Goal: Information Seeking & Learning: Check status

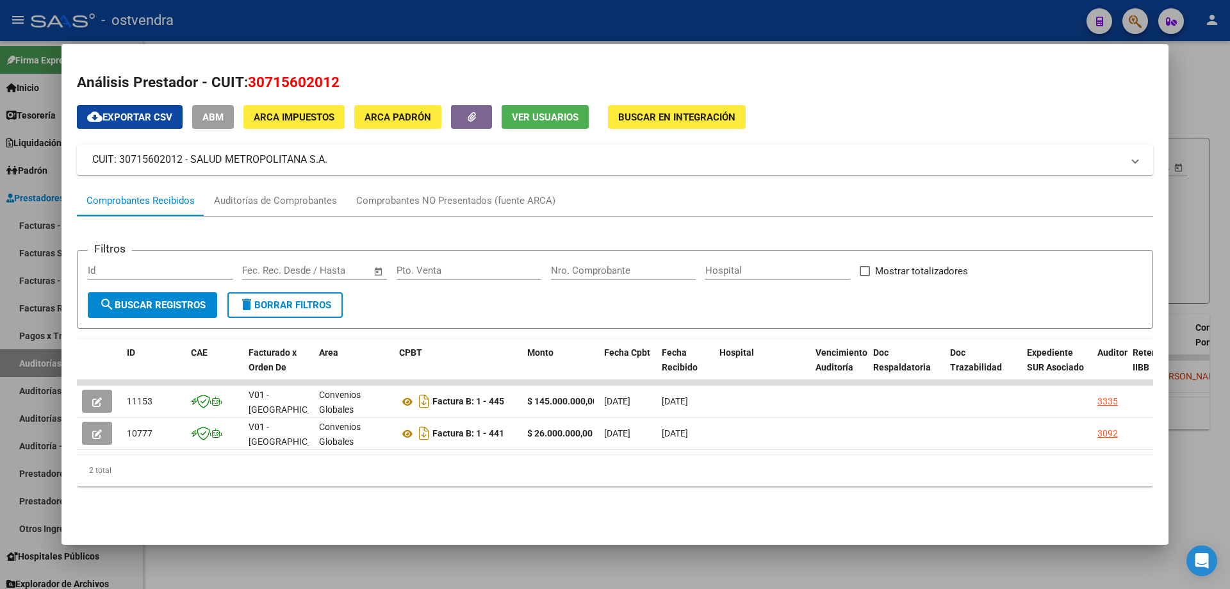
click at [1230, 116] on div at bounding box center [615, 294] width 1230 height 589
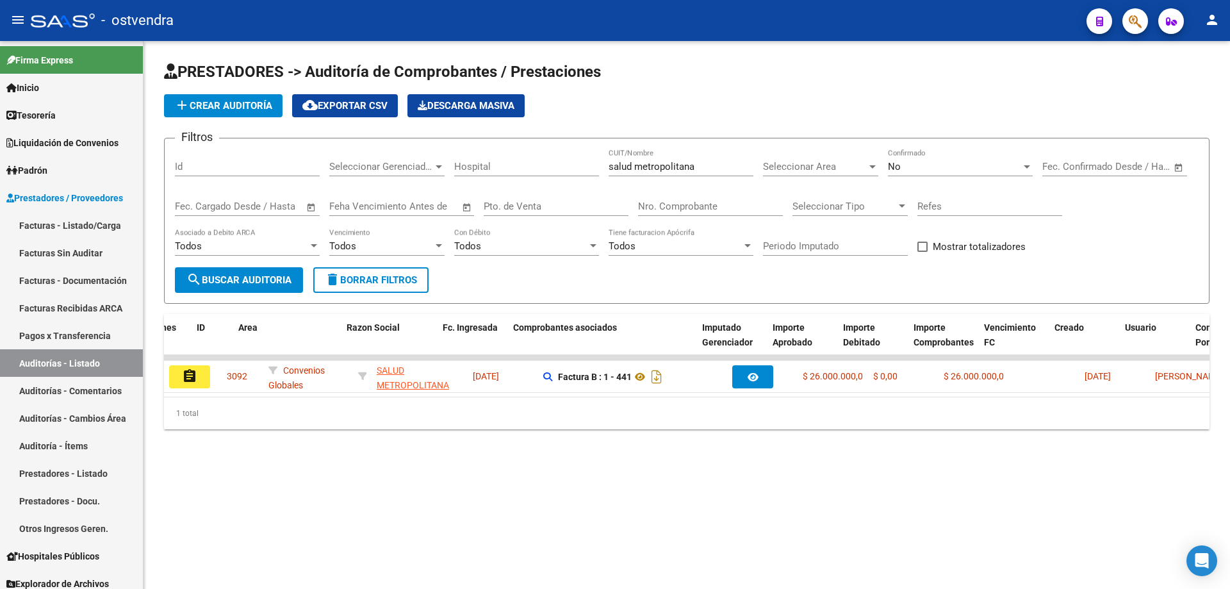
scroll to position [0, 30]
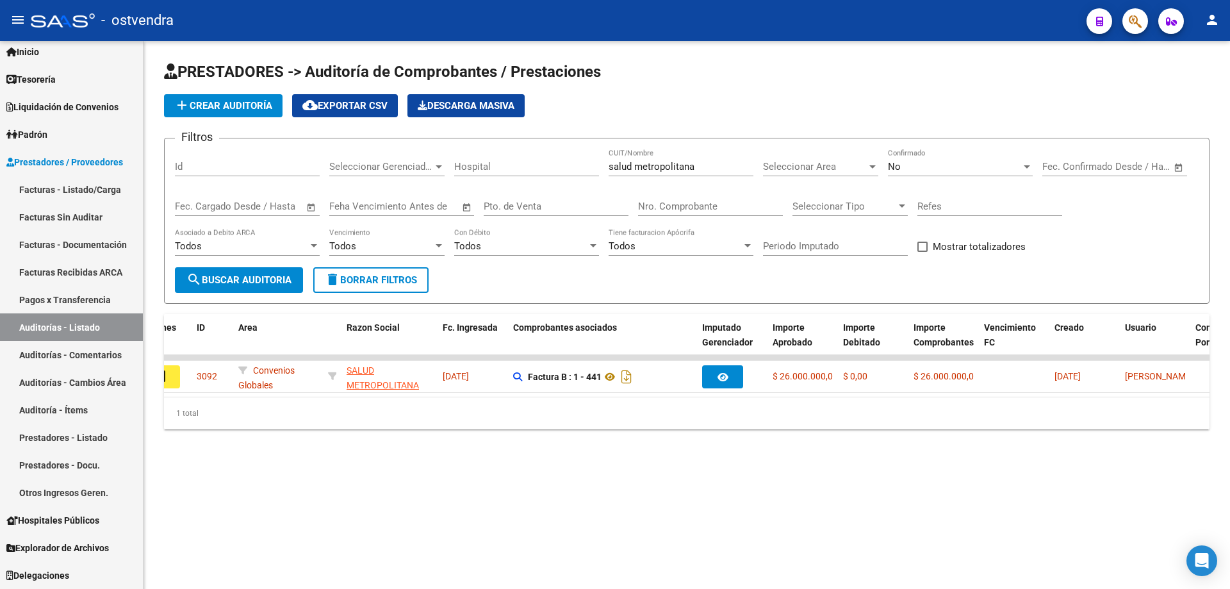
click at [1136, 14] on icon "button" at bounding box center [1135, 21] width 13 height 15
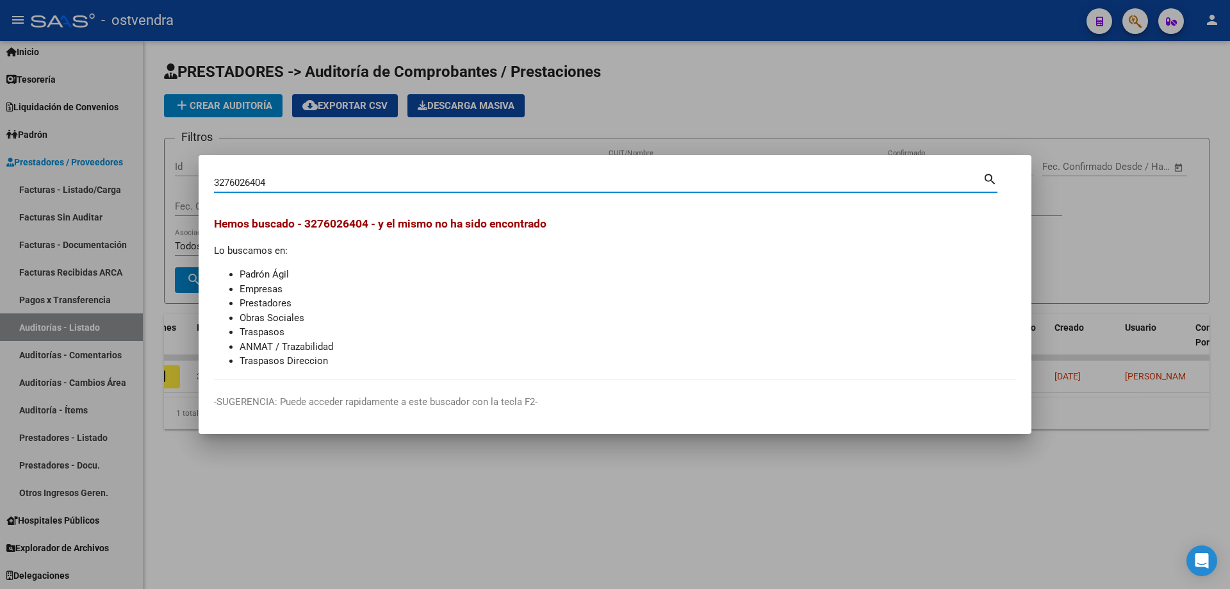
click at [231, 185] on input "3276026404" at bounding box center [598, 183] width 769 height 12
click at [233, 177] on input "3276026404" at bounding box center [598, 183] width 769 height 12
type input "32026404"
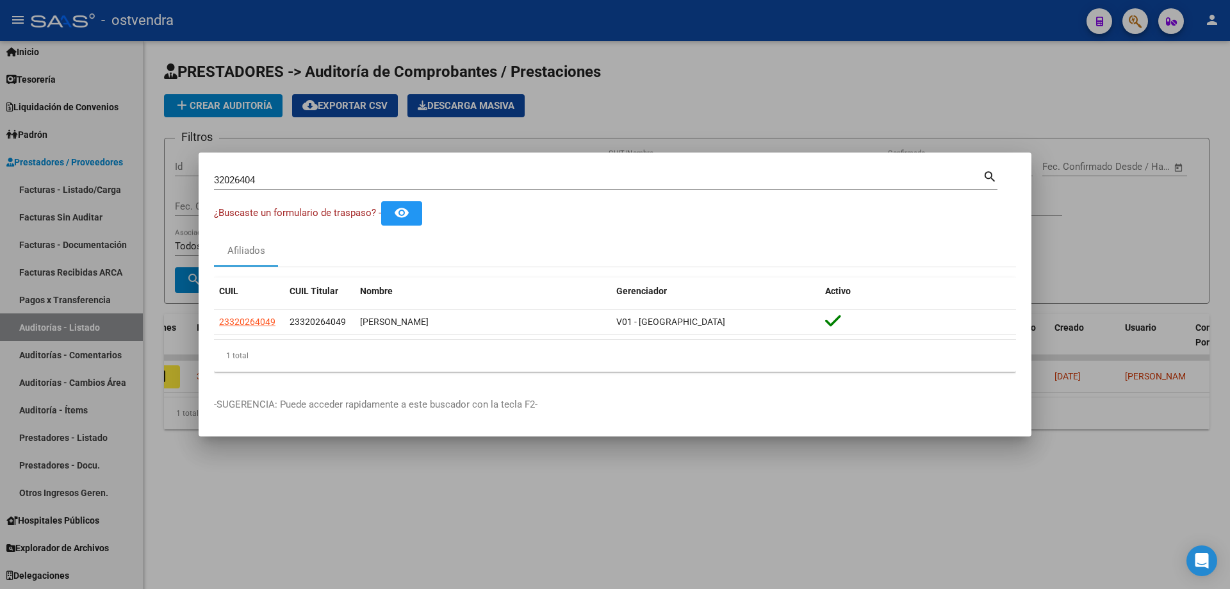
click at [870, 85] on div at bounding box center [615, 294] width 1230 height 589
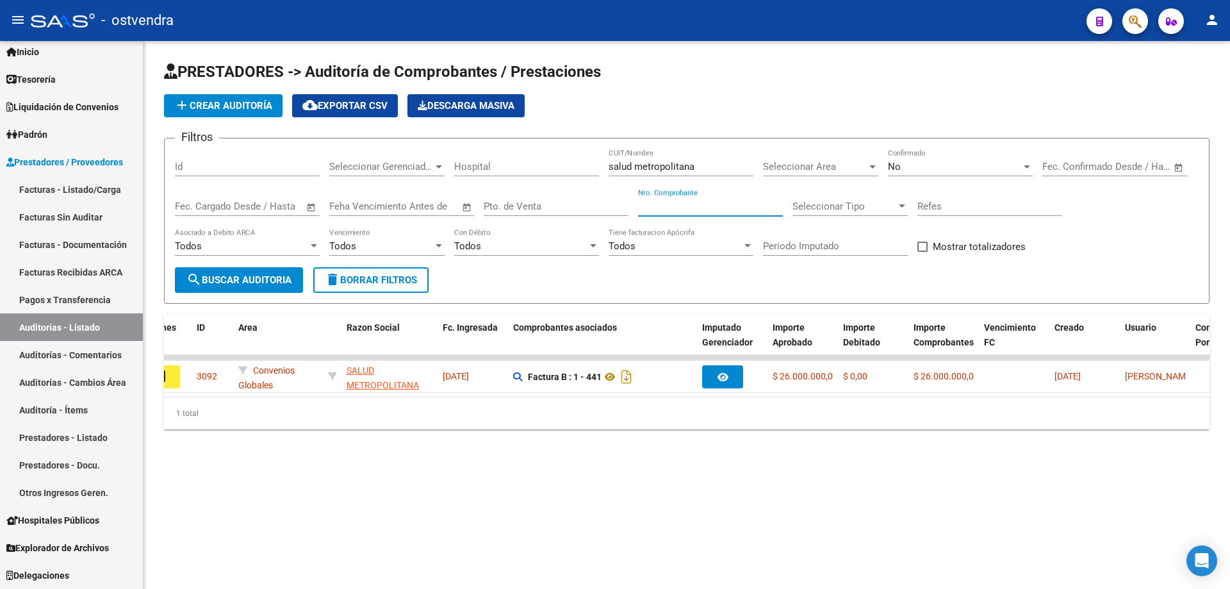
click at [699, 208] on input "Nro. Comprobante" at bounding box center [710, 207] width 145 height 12
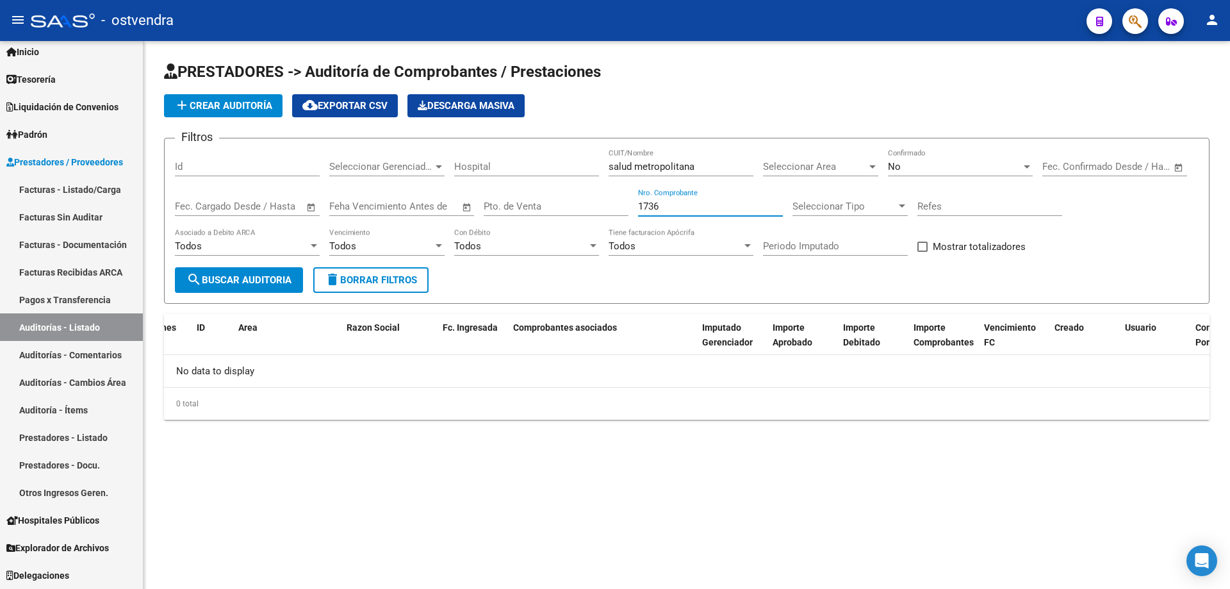
scroll to position [0, 0]
type input "1736"
click at [927, 179] on div "No Confirmado" at bounding box center [960, 169] width 145 height 40
click at [925, 169] on div "No" at bounding box center [954, 167] width 133 height 12
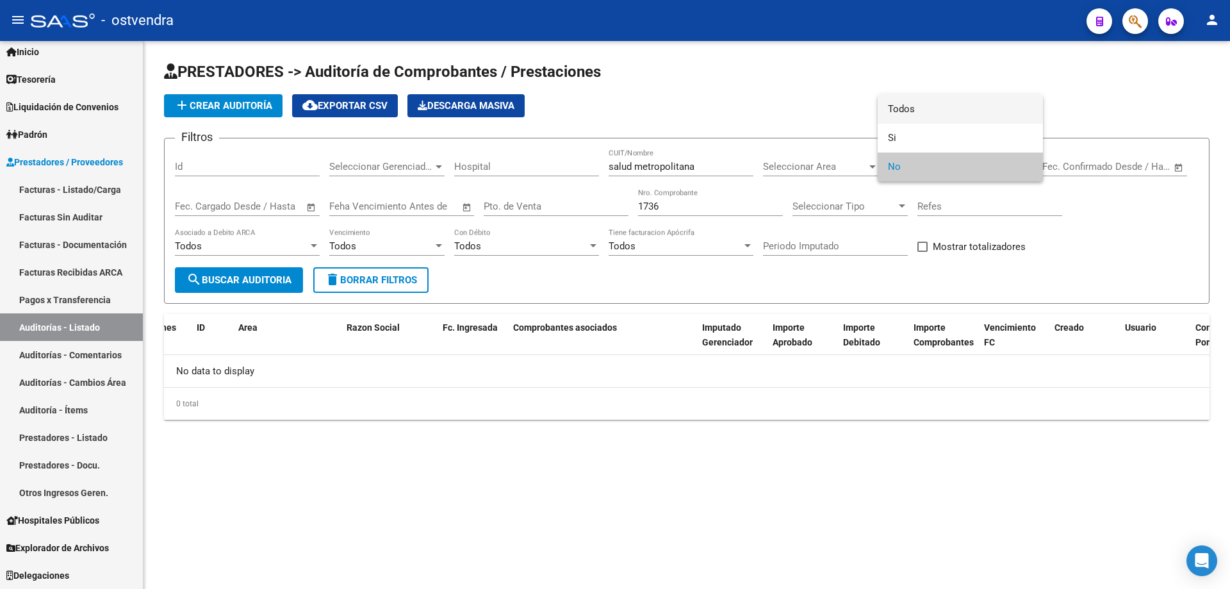
click at [925, 108] on span "Todos" at bounding box center [960, 109] width 145 height 29
click at [236, 272] on button "search Buscar Auditoria" at bounding box center [239, 280] width 128 height 26
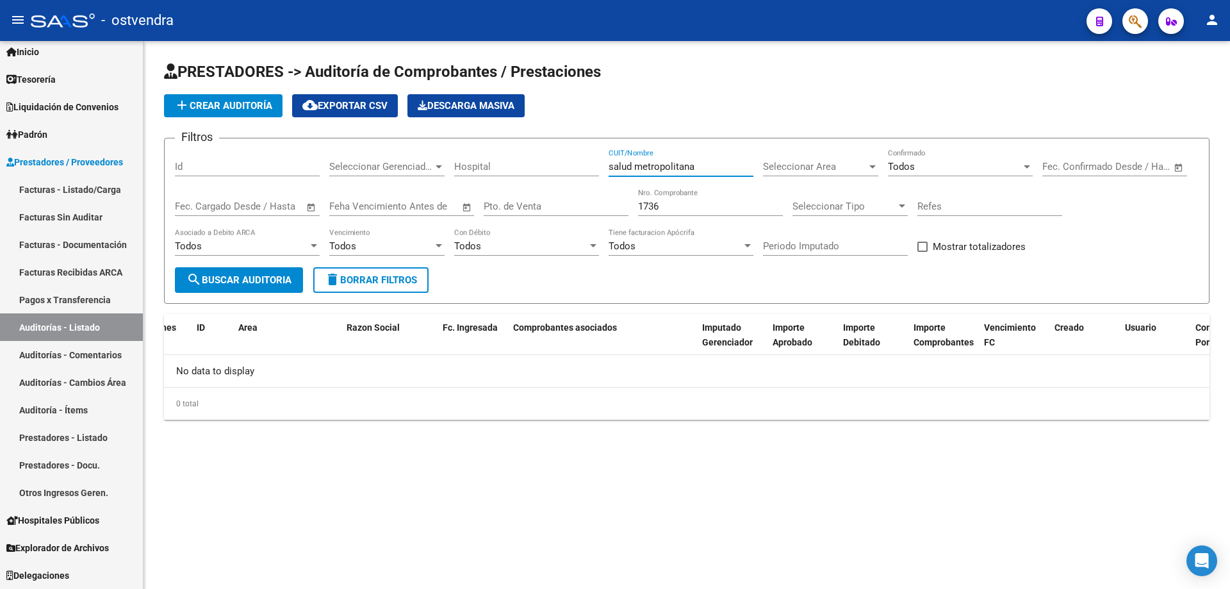
drag, startPoint x: 702, startPoint y: 170, endPoint x: 417, endPoint y: 219, distance: 290.0
click at [417, 219] on div "Filtros Id Seleccionar Gerenciador Seleccionar Gerenciador Hospital salud metro…" at bounding box center [687, 208] width 1024 height 119
click at [670, 204] on input "1736" at bounding box center [710, 207] width 145 height 12
click at [265, 283] on span "search Buscar Auditoria" at bounding box center [238, 280] width 105 height 12
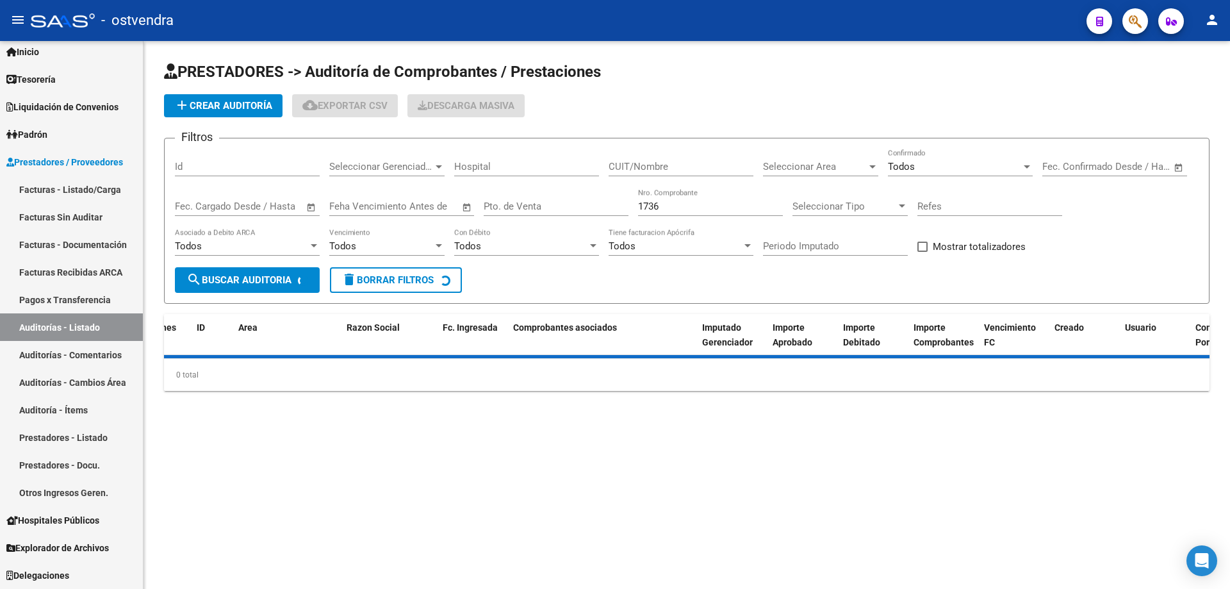
click at [265, 283] on span "search Buscar Auditoria" at bounding box center [238, 280] width 105 height 12
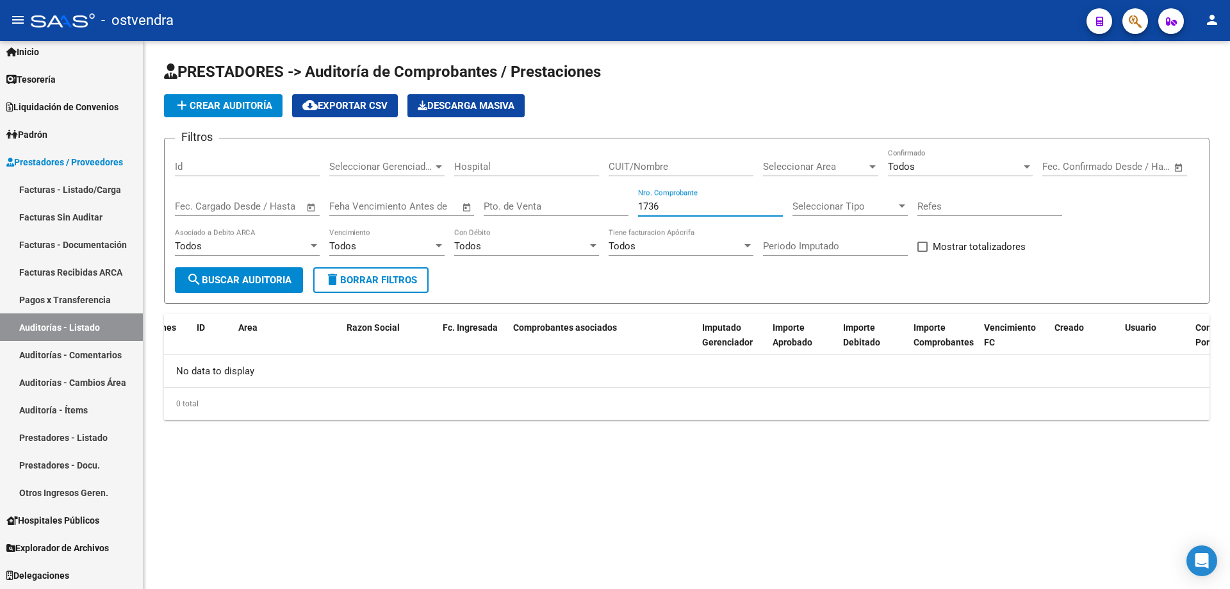
drag, startPoint x: 689, startPoint y: 204, endPoint x: 620, endPoint y: 222, distance: 72.1
click at [620, 222] on div "Filtros Id Seleccionar Gerenciador Seleccionar Gerenciador Hospital CUIT/Nombre…" at bounding box center [687, 208] width 1024 height 119
click at [607, 165] on div "Filtros Id Seleccionar Gerenciador Seleccionar Gerenciador Hospital CUIT/Nombre…" at bounding box center [687, 208] width 1024 height 119
click at [610, 165] on input "CUIT/Nombre" at bounding box center [681, 167] width 145 height 12
paste input "30710309163"
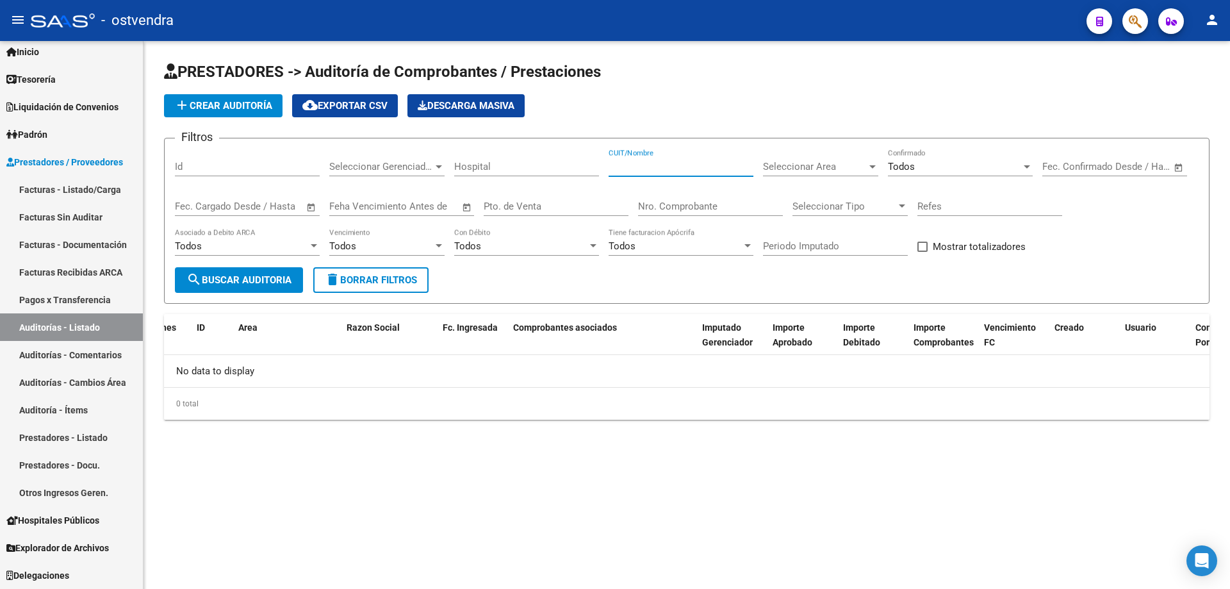
type input "30710309163"
drag, startPoint x: 687, startPoint y: 162, endPoint x: 399, endPoint y: 185, distance: 288.6
click at [399, 185] on div "Filtros Id Seleccionar Gerenciador Seleccionar Gerenciador Hospital 30710309163…" at bounding box center [687, 208] width 1024 height 119
click at [701, 201] on input "Nro. Comprobante" at bounding box center [710, 207] width 145 height 12
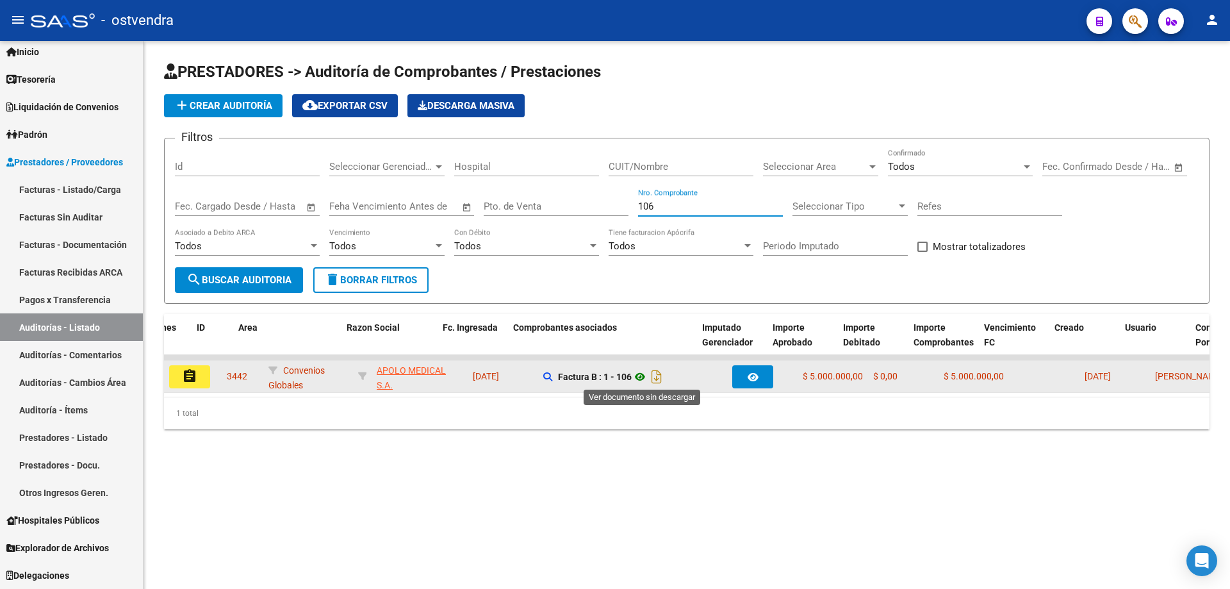
type input "106"
click at [636, 377] on icon at bounding box center [640, 376] width 17 height 15
click at [185, 371] on mat-icon "assignment" at bounding box center [189, 375] width 15 height 15
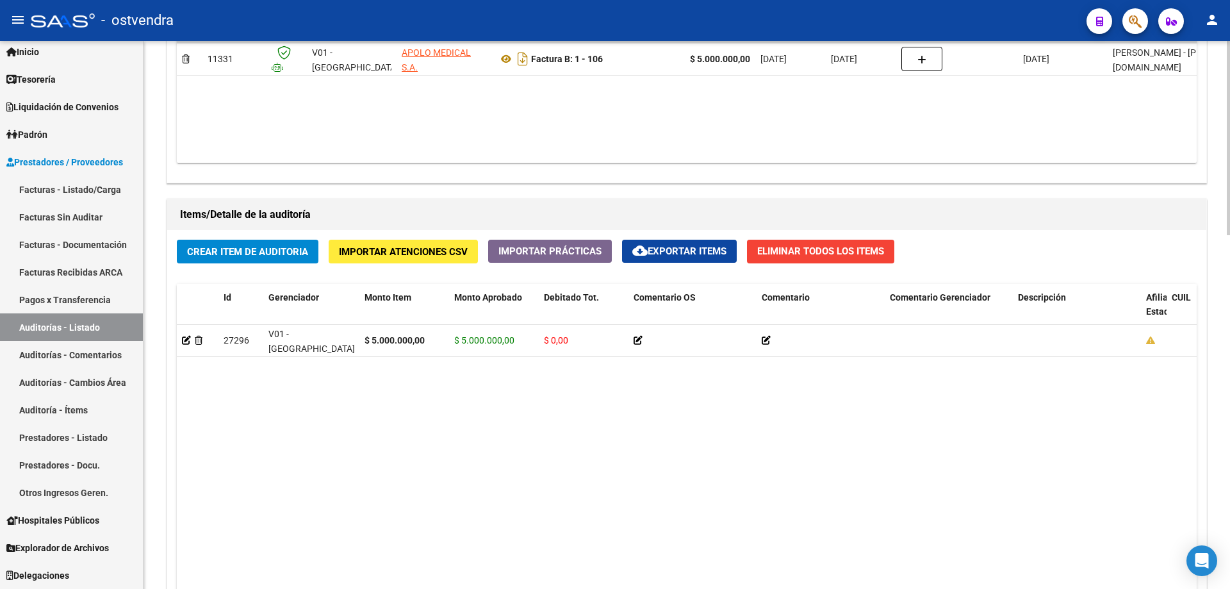
scroll to position [675, 0]
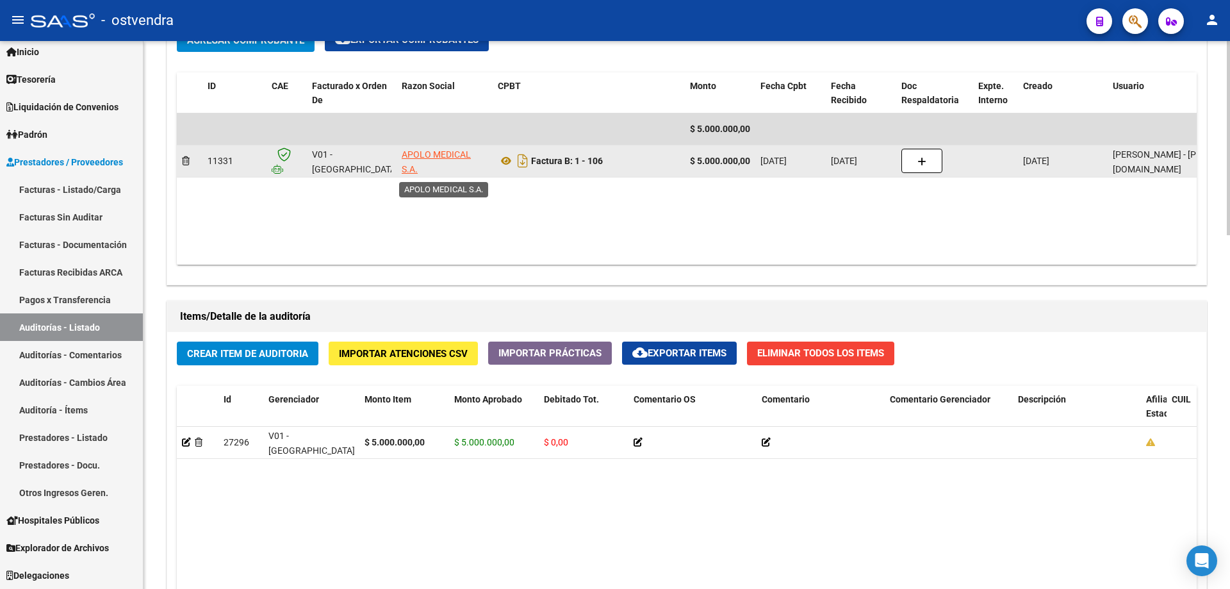
click at [412, 161] on app-link-go-to "APOLO MEDICAL S.A." at bounding box center [445, 161] width 86 height 29
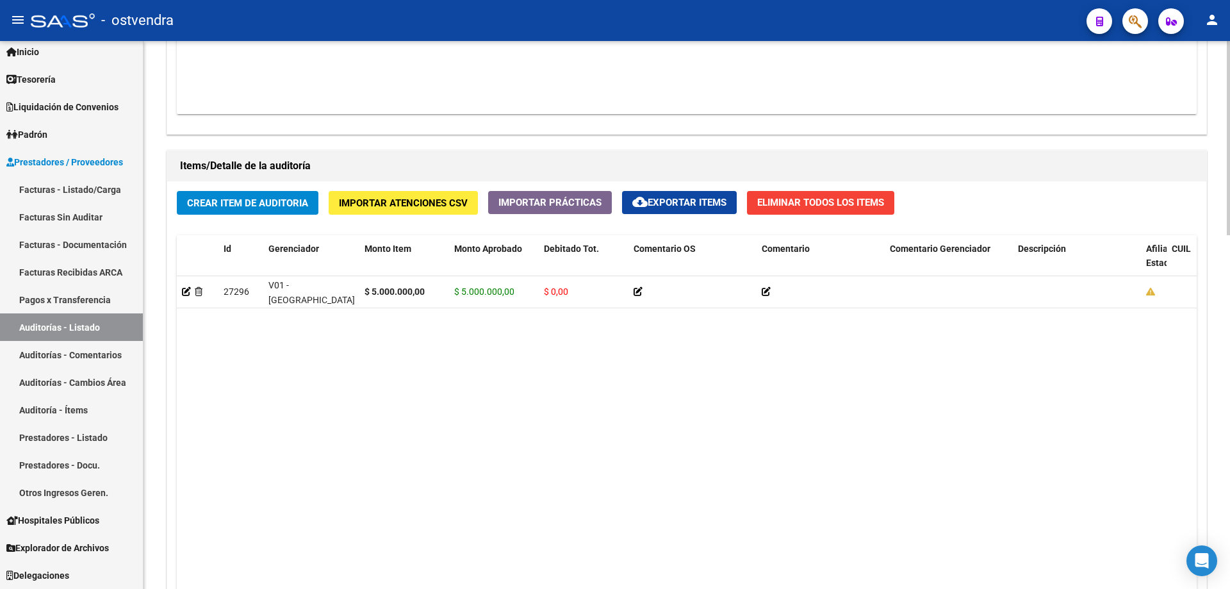
scroll to position [996, 0]
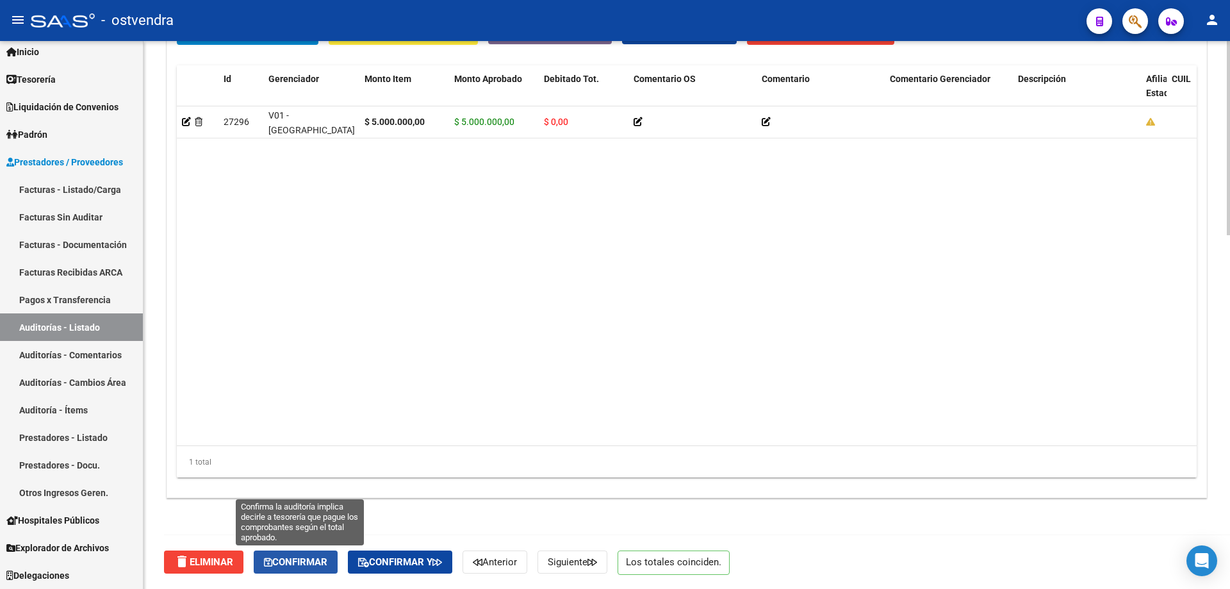
click at [308, 557] on span "Confirmar" at bounding box center [295, 562] width 63 height 12
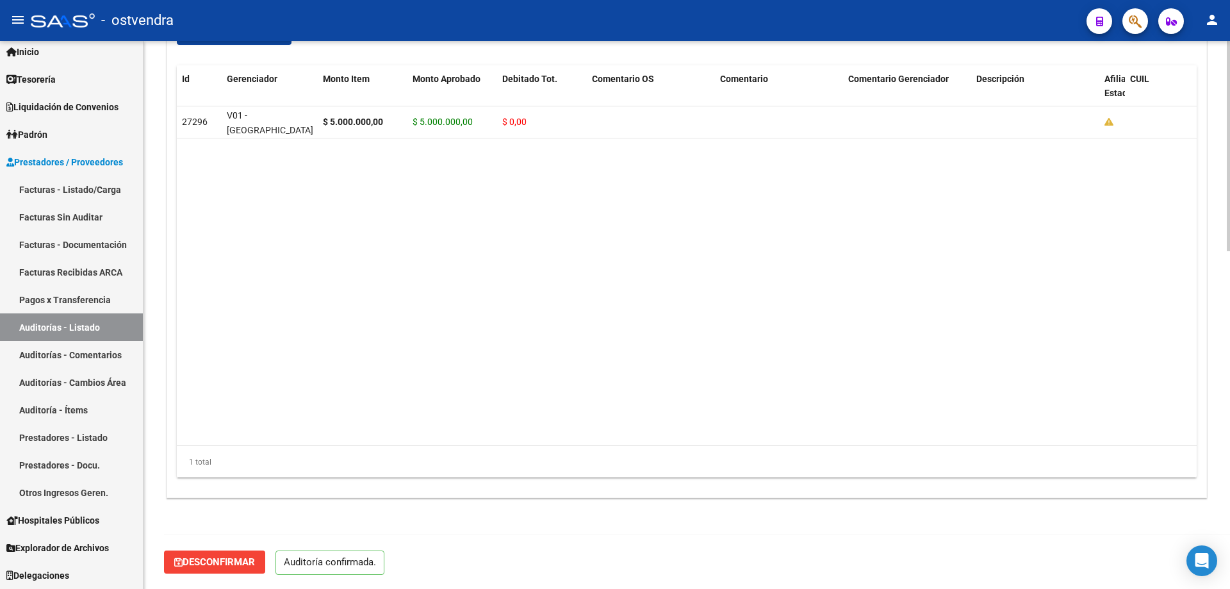
scroll to position [882, 0]
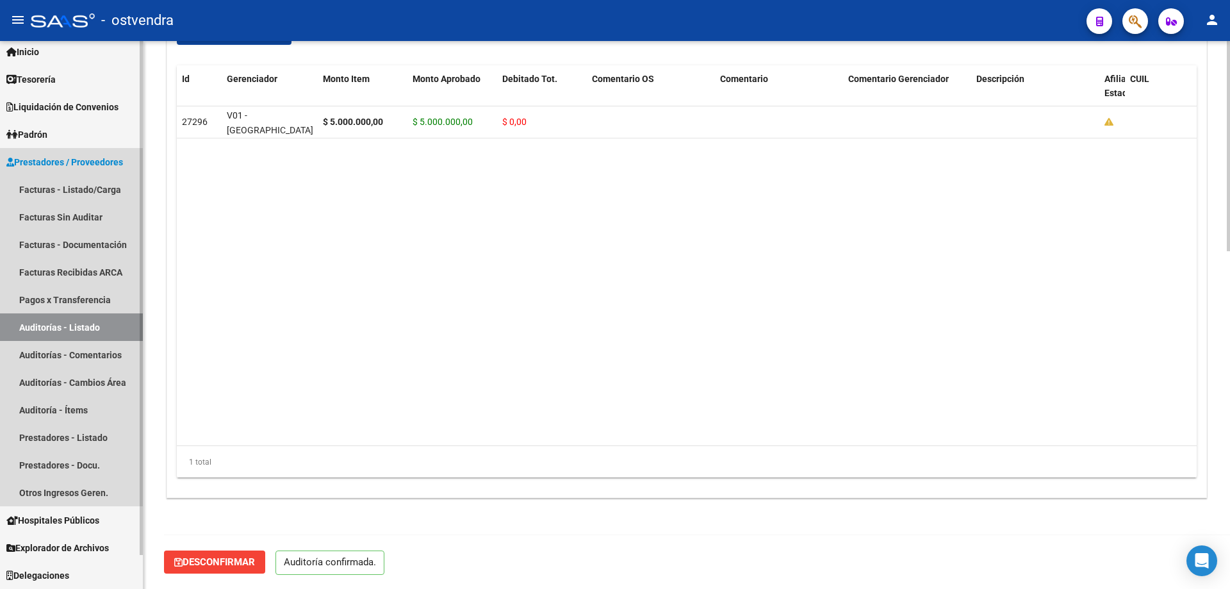
click at [69, 327] on link "Auditorías - Listado" at bounding box center [71, 327] width 143 height 28
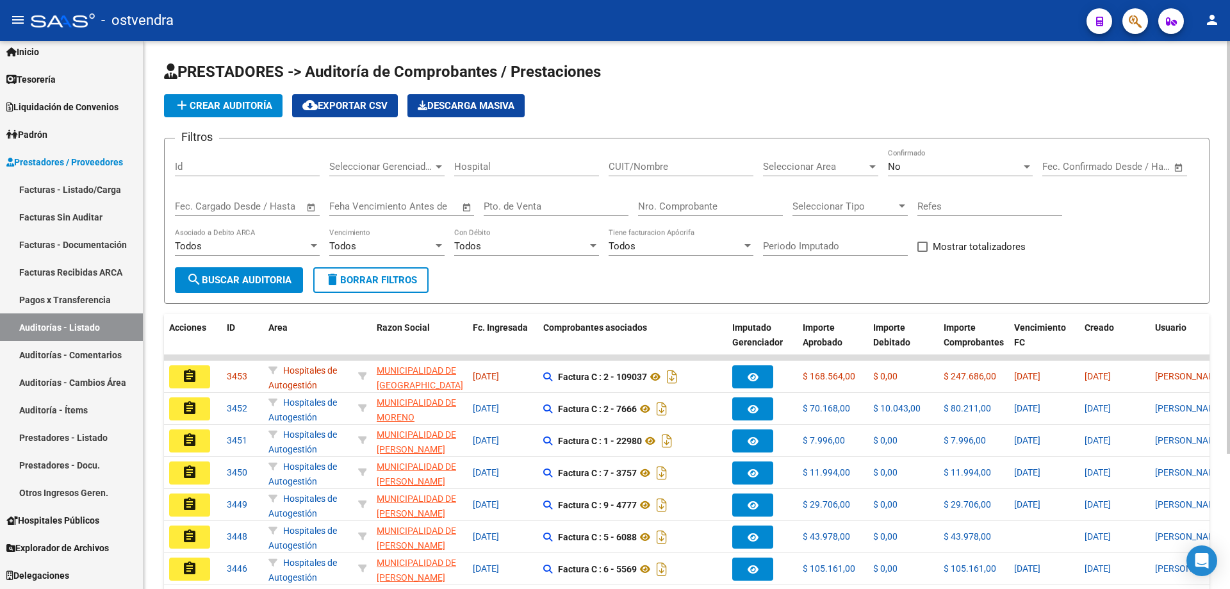
click at [678, 208] on input "Nro. Comprobante" at bounding box center [710, 207] width 145 height 12
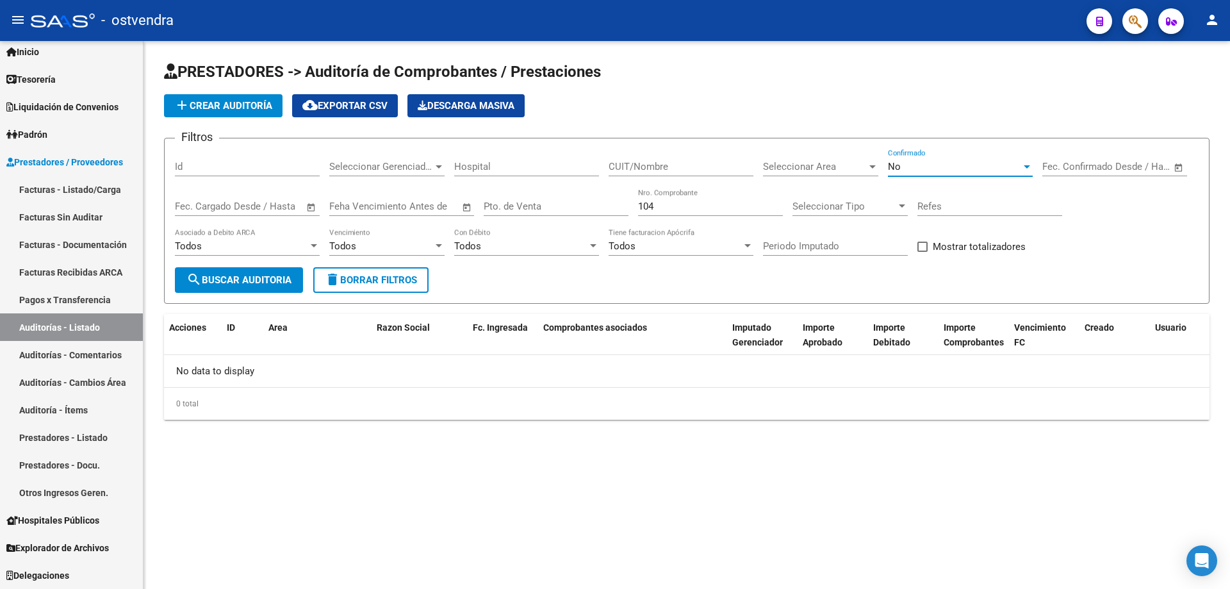
click at [923, 162] on div "No" at bounding box center [954, 167] width 133 height 12
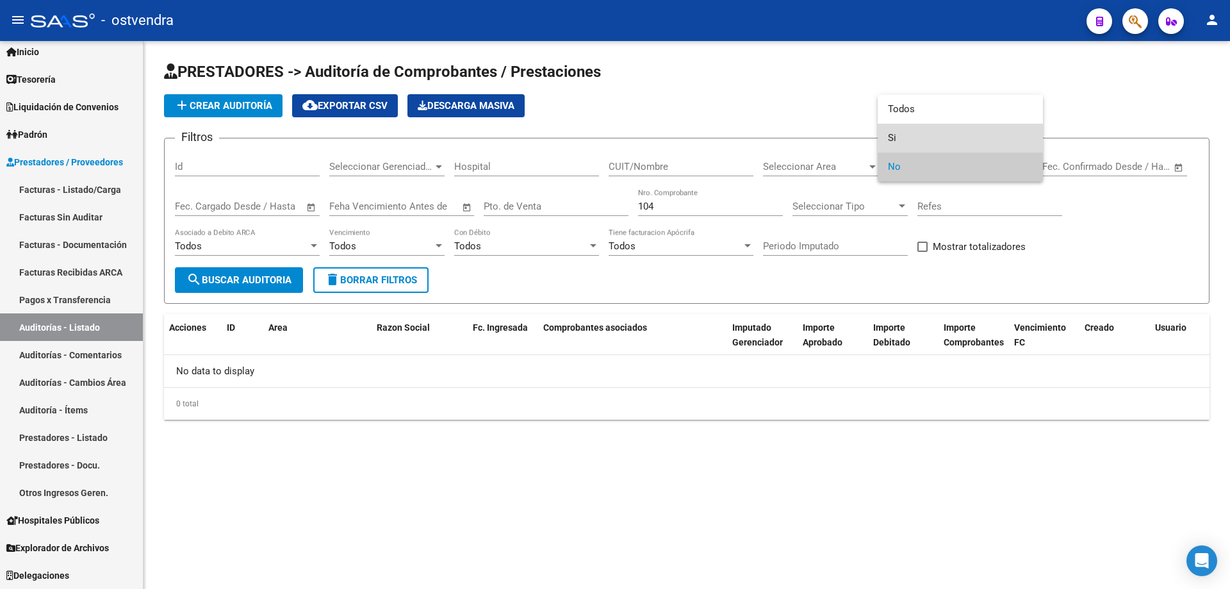
click at [933, 138] on span "Si" at bounding box center [960, 138] width 145 height 29
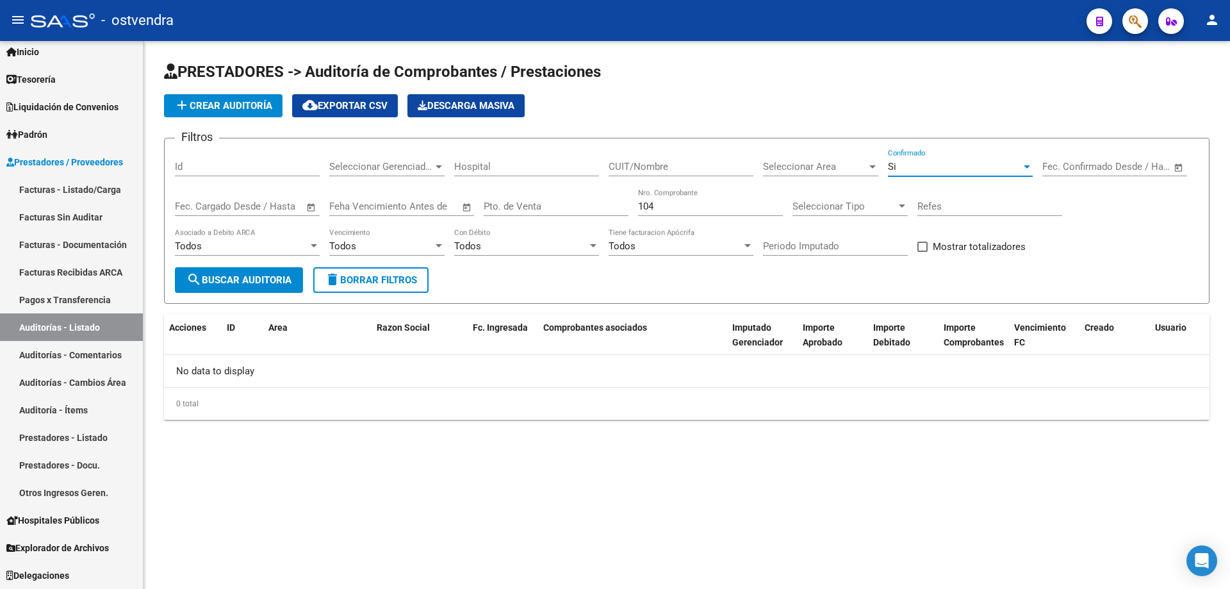
click at [276, 287] on button "search Buscar Auditoria" at bounding box center [239, 280] width 128 height 26
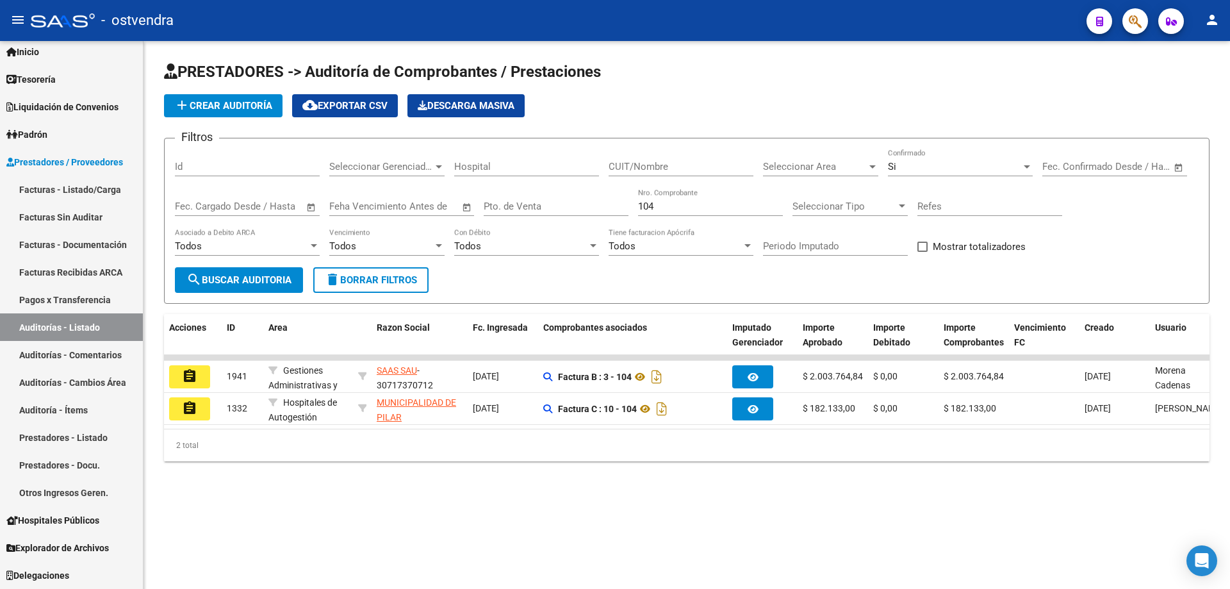
click at [933, 154] on div "Si Confirmado" at bounding box center [960, 163] width 145 height 28
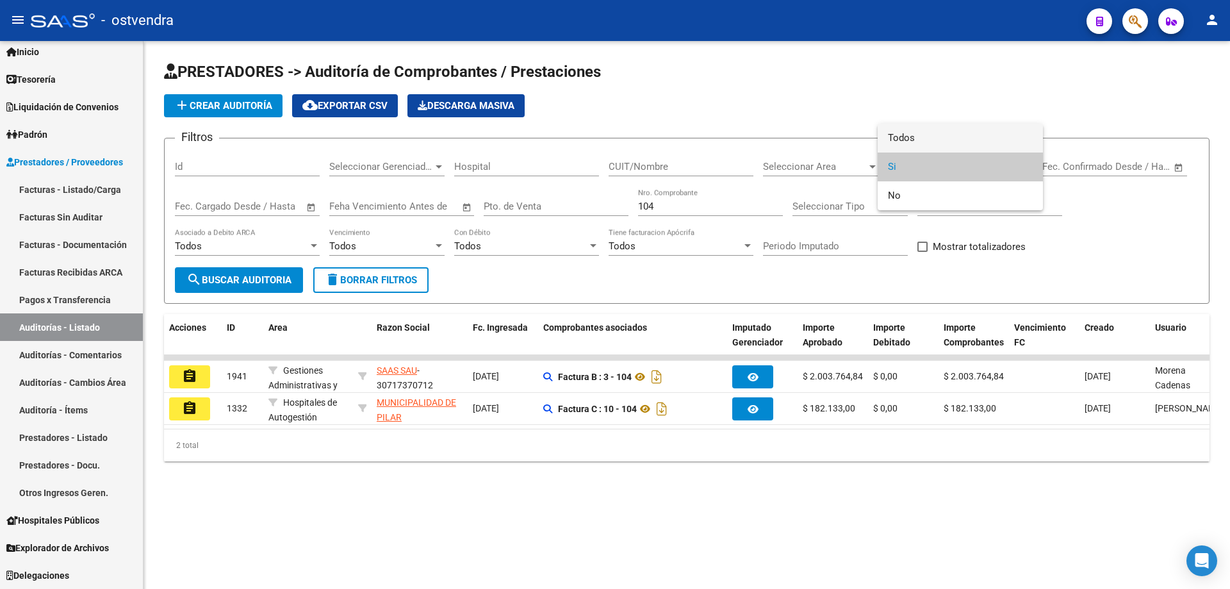
drag, startPoint x: 918, startPoint y: 133, endPoint x: 917, endPoint y: 141, distance: 7.7
click at [917, 140] on span "Todos" at bounding box center [960, 138] width 145 height 29
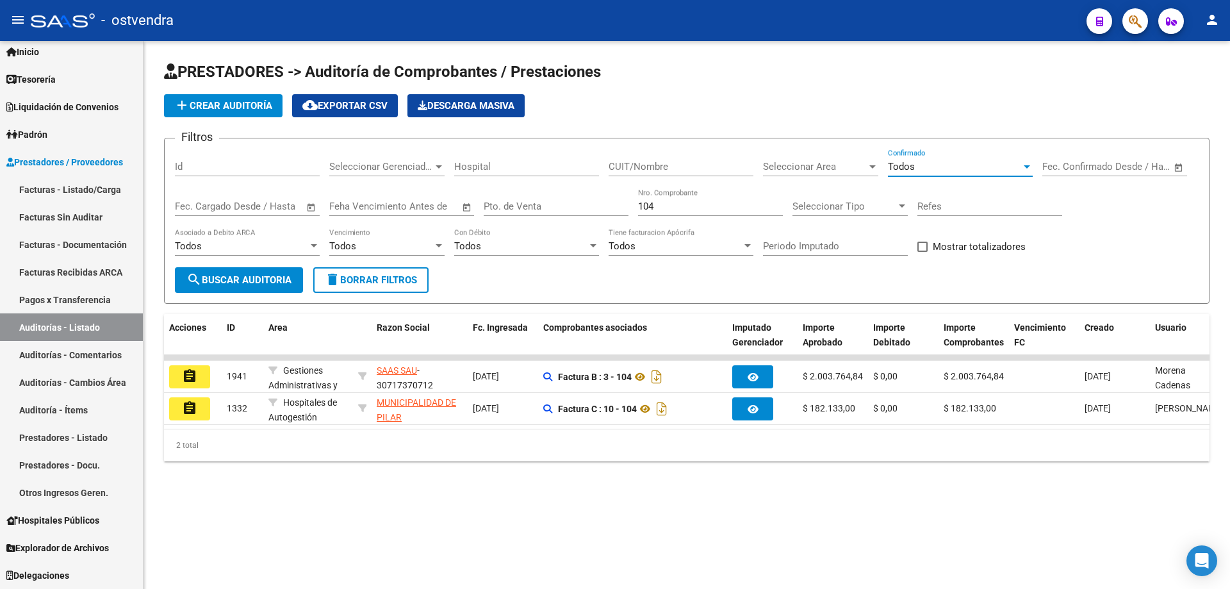
click at [274, 285] on span "search Buscar Auditoria" at bounding box center [238, 280] width 105 height 12
click at [659, 208] on input "104" at bounding box center [710, 207] width 145 height 12
type input "106"
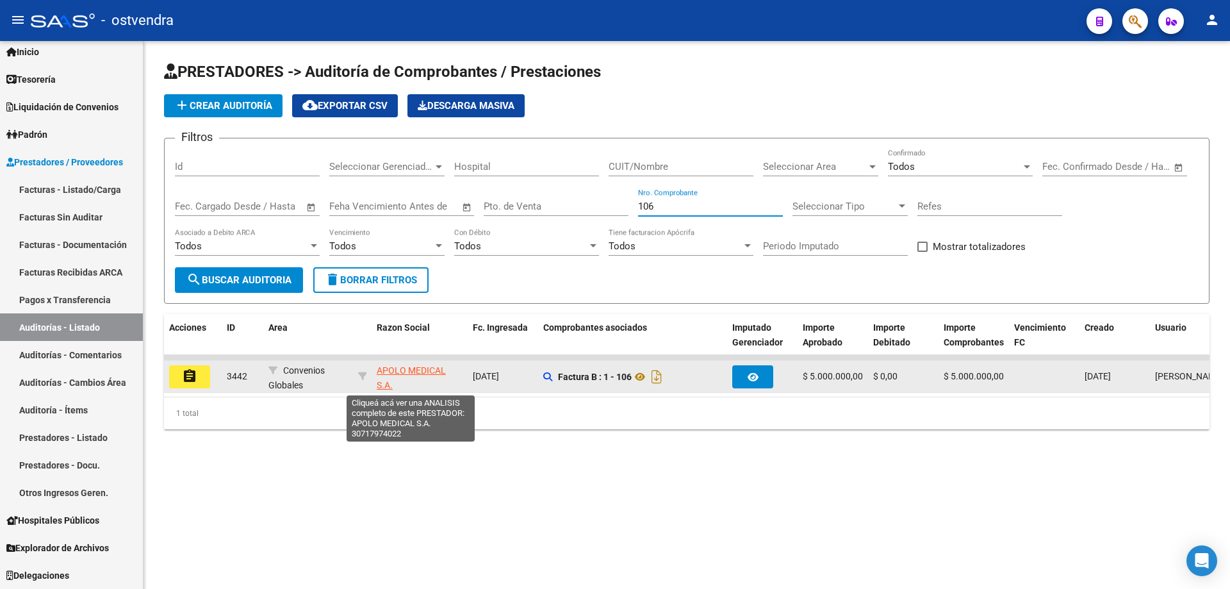
click at [411, 363] on app-link-go-to "APOLO MEDICAL S.A." at bounding box center [420, 377] width 86 height 29
click at [413, 374] on span "APOLO MEDICAL S.A." at bounding box center [411, 377] width 69 height 25
type textarea "30717974022"
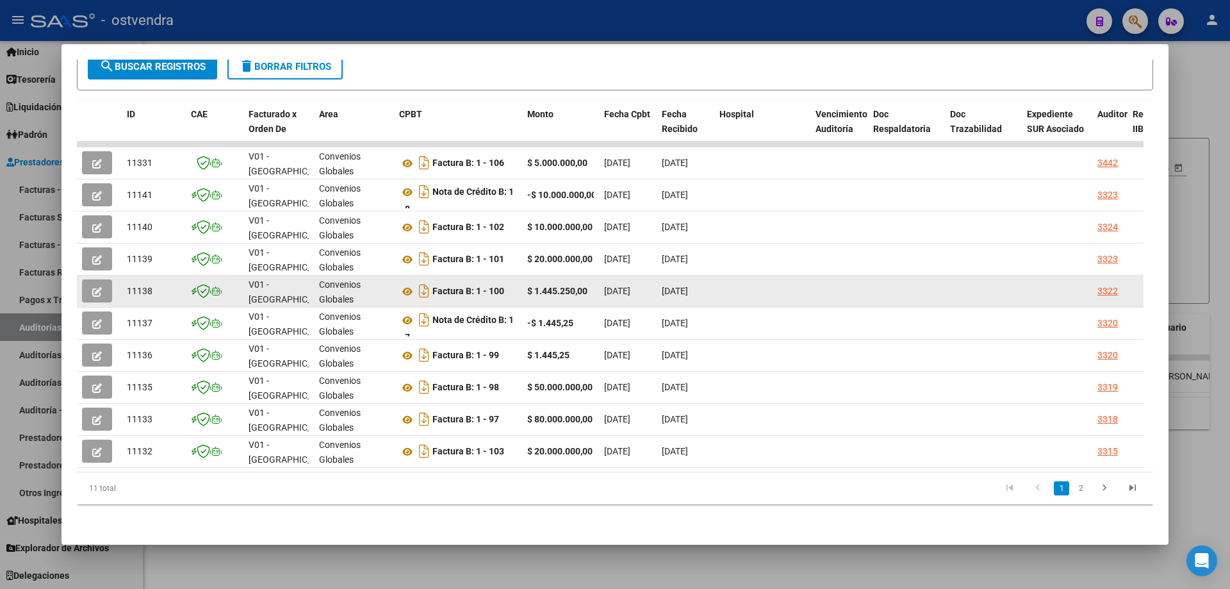
scroll to position [248, 0]
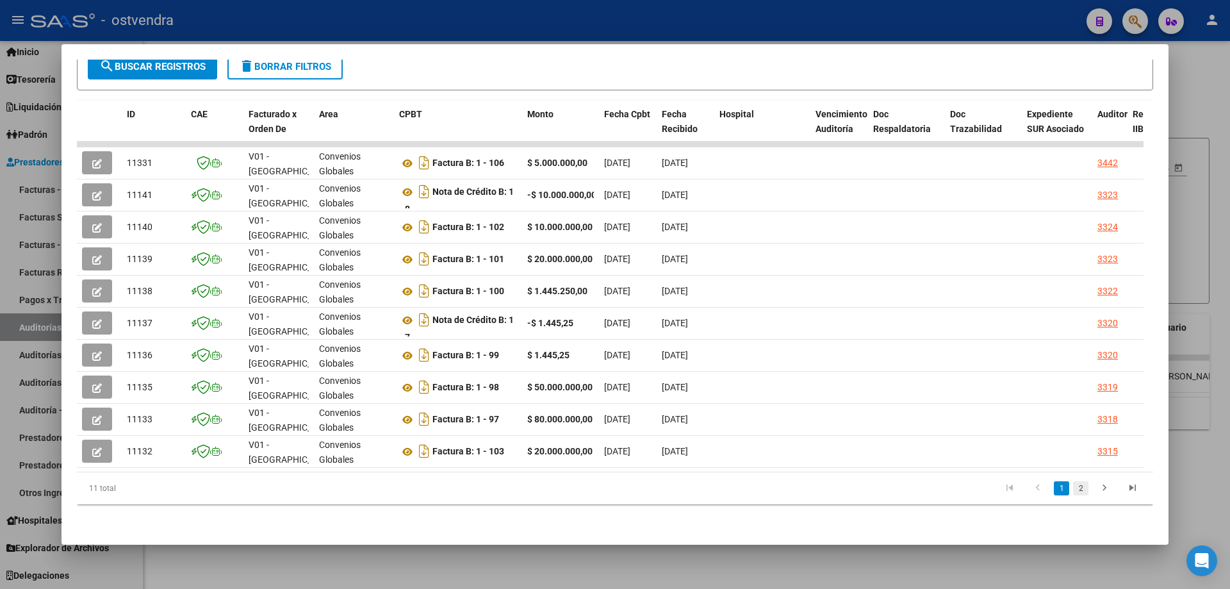
click at [1075, 490] on link "2" at bounding box center [1080, 488] width 15 height 14
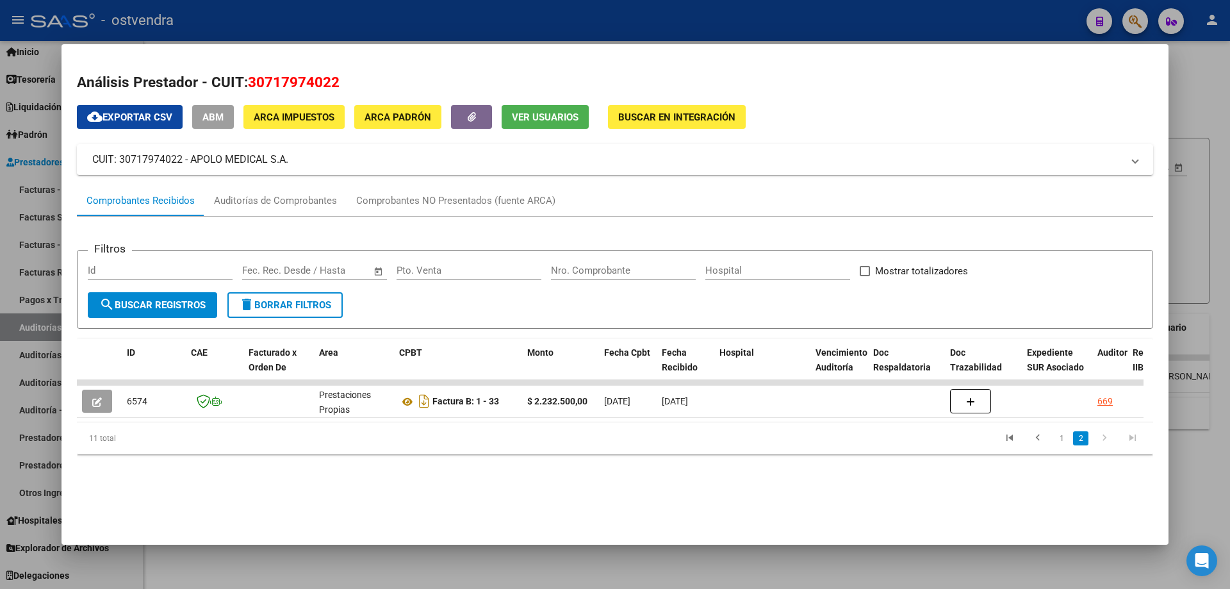
scroll to position [0, 0]
click at [1062, 445] on link "1" at bounding box center [1061, 438] width 15 height 14
